Goal: Task Accomplishment & Management: Use online tool/utility

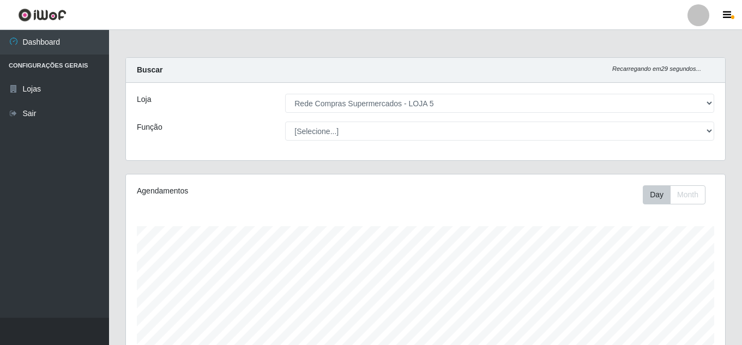
select select "397"
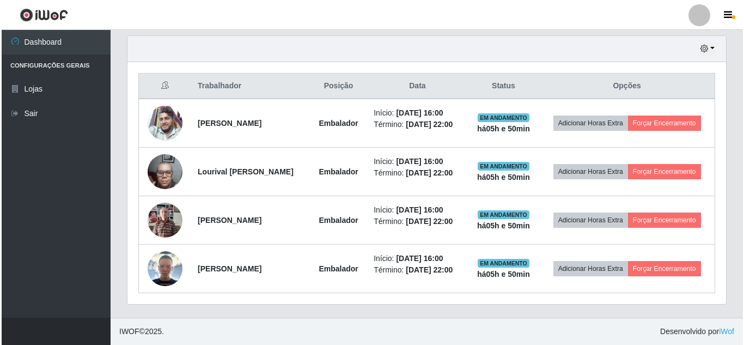
scroll to position [381, 0]
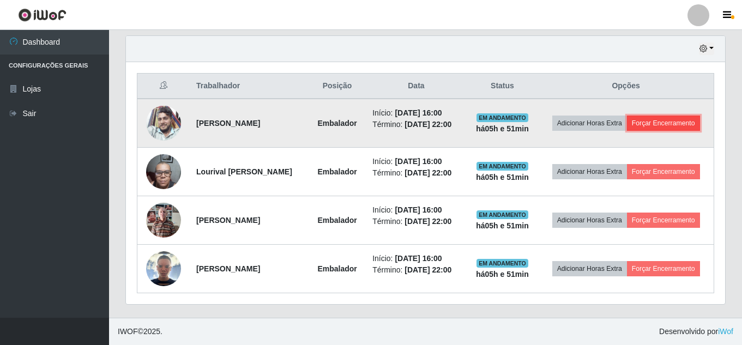
click at [648, 131] on button "Forçar Encerramento" at bounding box center [663, 123] width 73 height 15
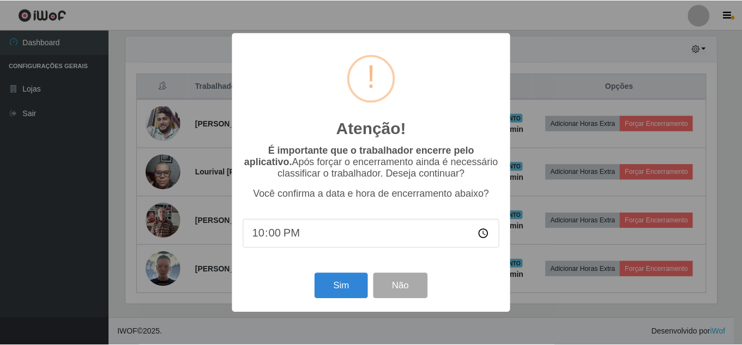
scroll to position [226, 593]
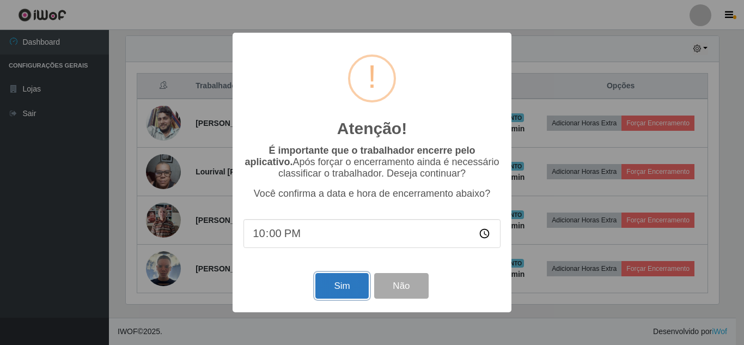
click at [343, 286] on button "Sim" at bounding box center [341, 286] width 53 height 26
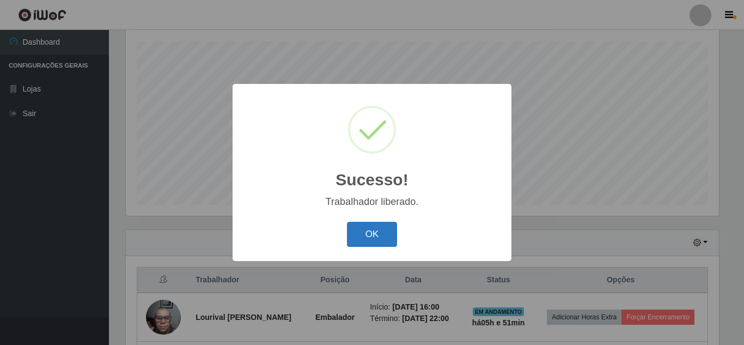
click at [384, 226] on button "OK" at bounding box center [372, 235] width 51 height 26
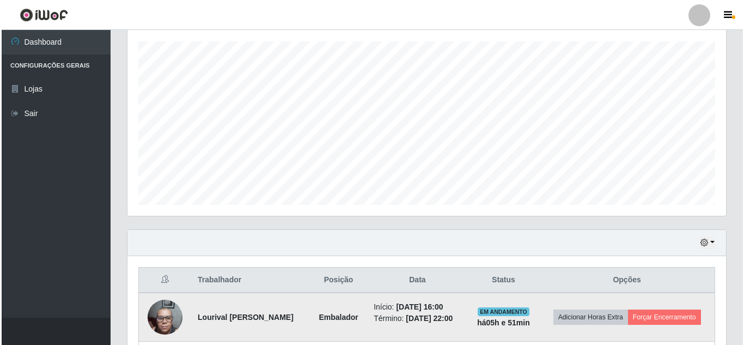
scroll to position [294, 0]
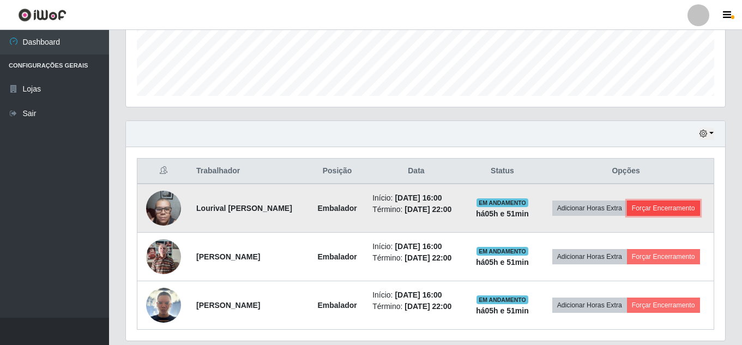
click at [647, 216] on button "Forçar Encerramento" at bounding box center [663, 207] width 73 height 15
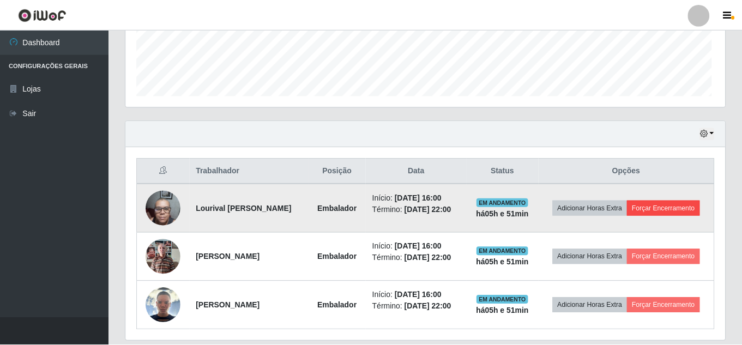
scroll to position [226, 593]
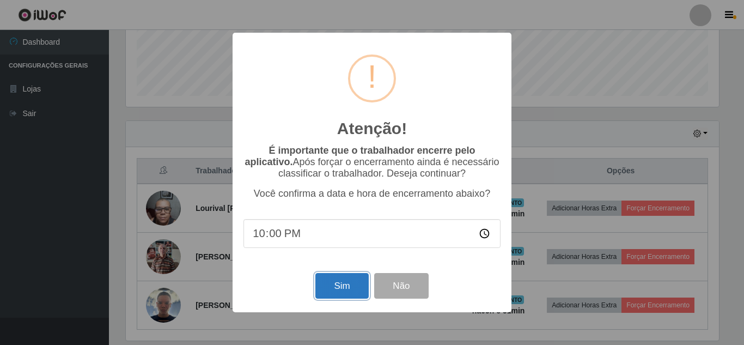
click at [323, 293] on button "Sim" at bounding box center [341, 286] width 53 height 26
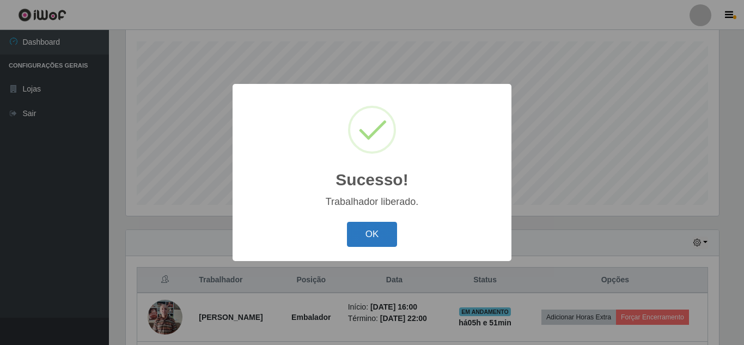
click at [372, 230] on button "OK" at bounding box center [372, 235] width 51 height 26
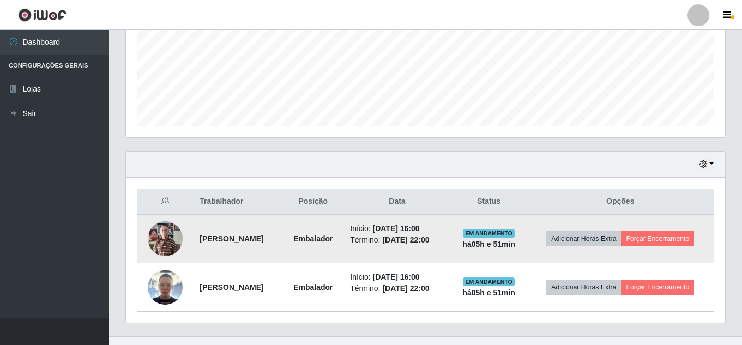
scroll to position [282, 0]
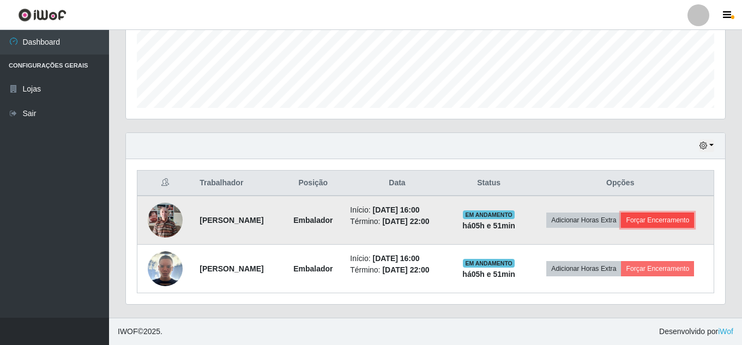
click at [676, 216] on button "Forçar Encerramento" at bounding box center [657, 219] width 73 height 15
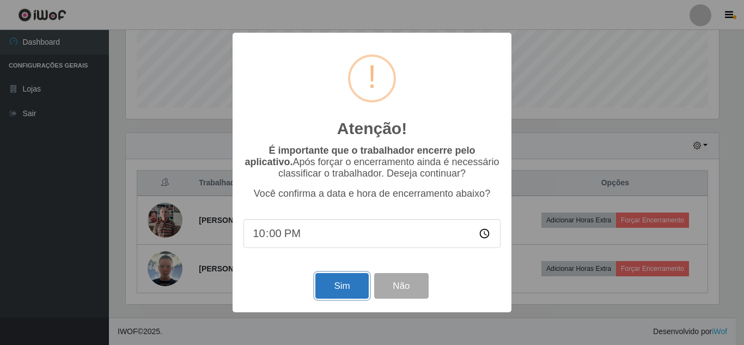
click at [347, 283] on button "Sim" at bounding box center [341, 286] width 53 height 26
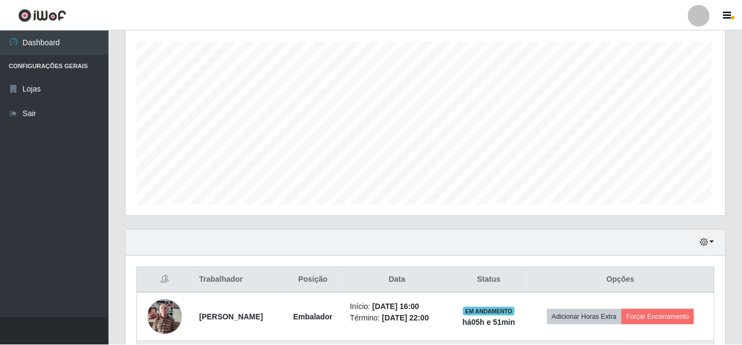
scroll to position [0, 0]
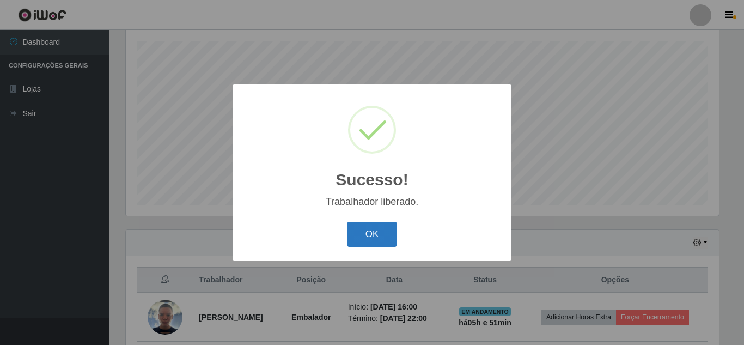
click at [384, 229] on button "OK" at bounding box center [372, 235] width 51 height 26
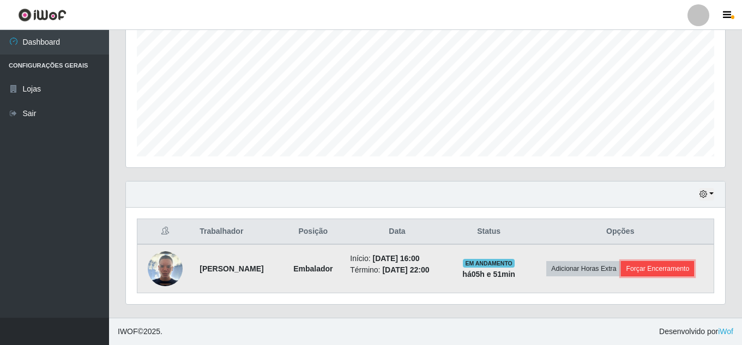
click at [665, 274] on button "Forçar Encerramento" at bounding box center [657, 268] width 73 height 15
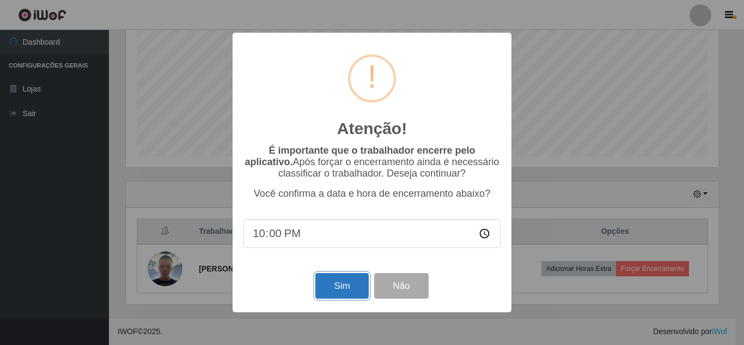
click at [338, 290] on button "Sim" at bounding box center [341, 286] width 53 height 26
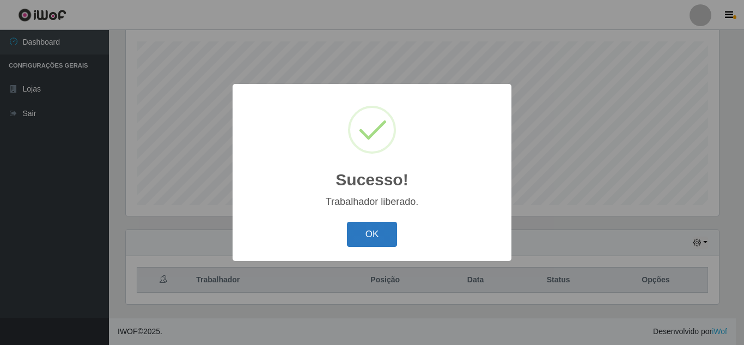
click at [377, 235] on button "OK" at bounding box center [372, 235] width 51 height 26
